Goal: Navigation & Orientation: Find specific page/section

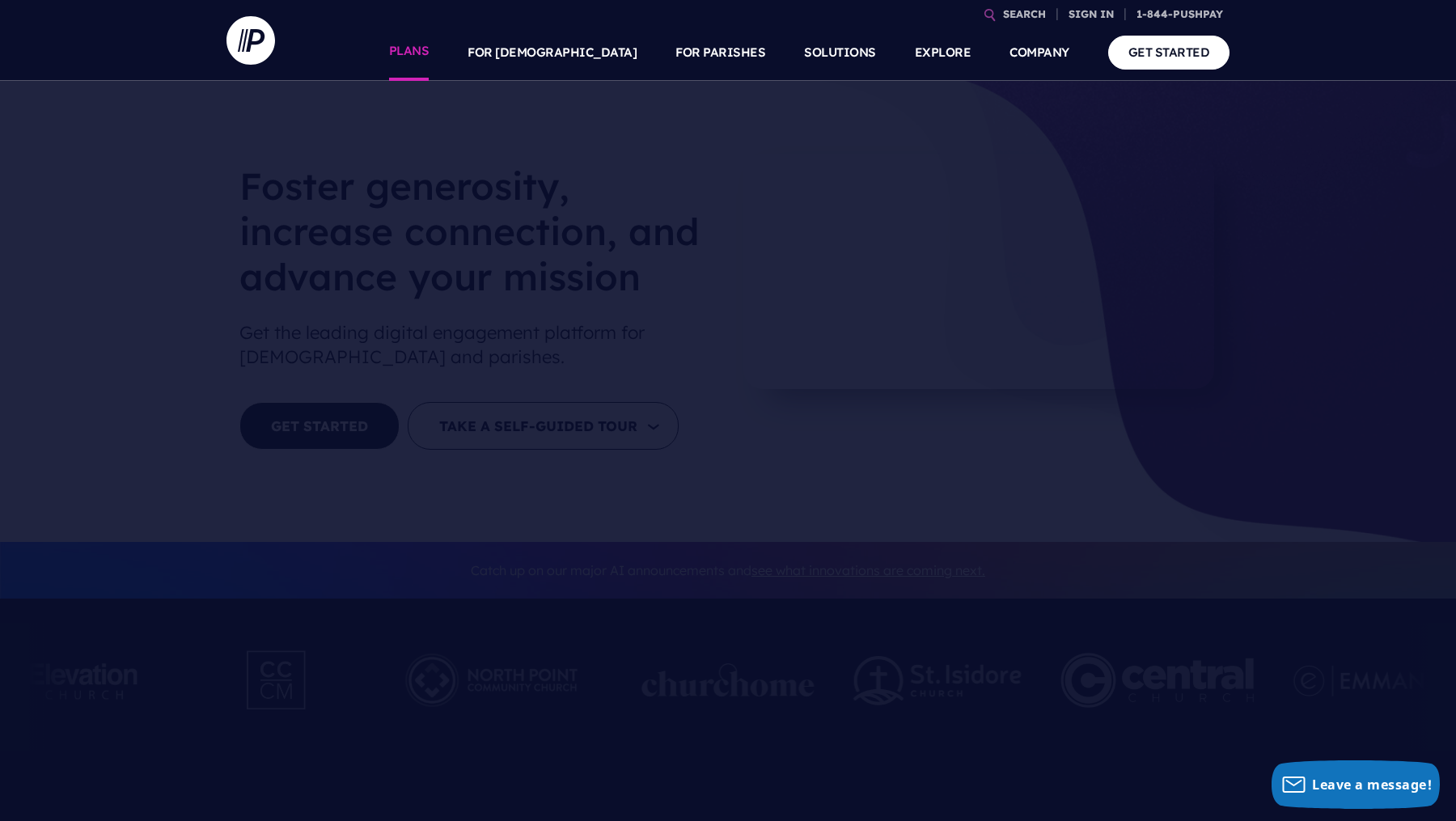
click at [429, 56] on link "PLANS" at bounding box center [409, 52] width 40 height 56
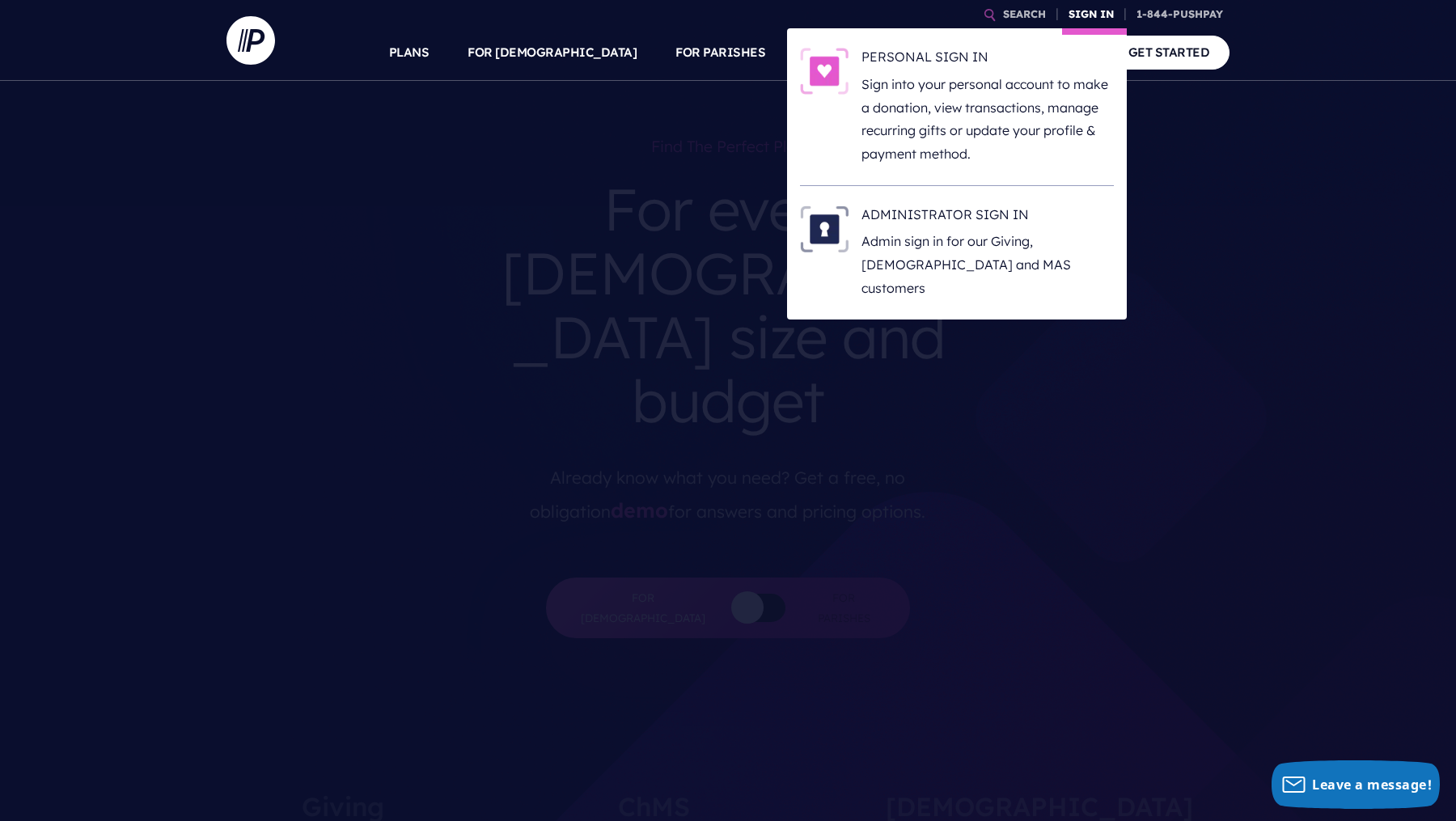
click at [1091, 7] on link "SIGN IN" at bounding box center [1091, 14] width 58 height 28
